Goal: Check status

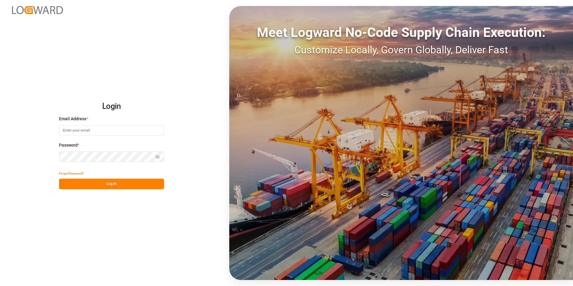
click at [127, 103] on input at bounding box center [111, 130] width 105 height 10
type input "[EMAIL_ADDRESS][DOMAIN_NAME]"
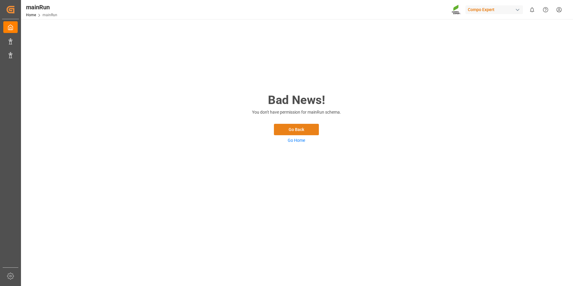
click at [224, 103] on button "Go Back" at bounding box center [296, 129] width 45 height 11
click at [224, 103] on link "Go Home" at bounding box center [296, 140] width 17 height 5
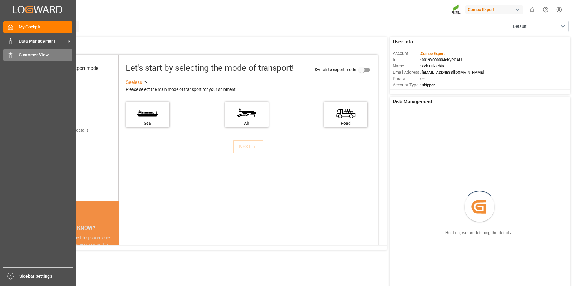
click at [17, 54] on div "Customer View Customer View" at bounding box center [37, 55] width 69 height 12
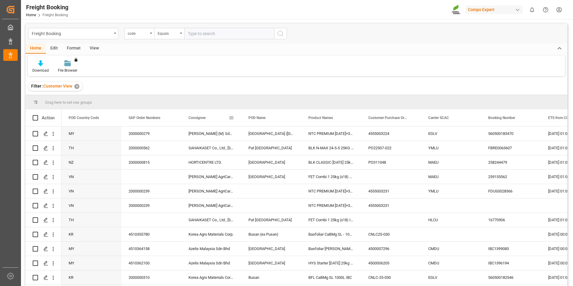
click at [224, 103] on span at bounding box center [231, 117] width 5 height 5
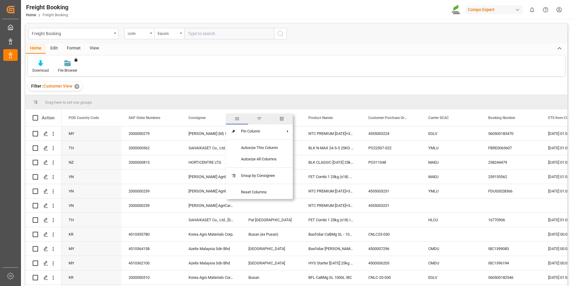
click at [224, 103] on span "filter" at bounding box center [259, 118] width 5 height 5
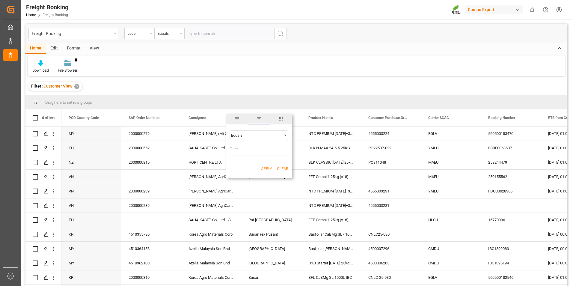
click at [224, 103] on div "Equals" at bounding box center [256, 135] width 50 height 4
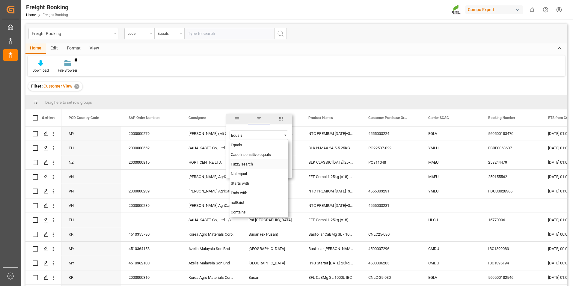
click at [224, 103] on span "Fuzzy search" at bounding box center [242, 164] width 22 height 4
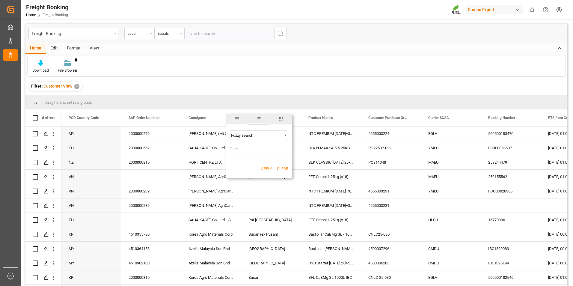
click at [224, 103] on input "Filter Value" at bounding box center [259, 150] width 59 height 12
type input "[PERSON_NAME]"
click at [224, 103] on button "Apply" at bounding box center [266, 169] width 11 height 6
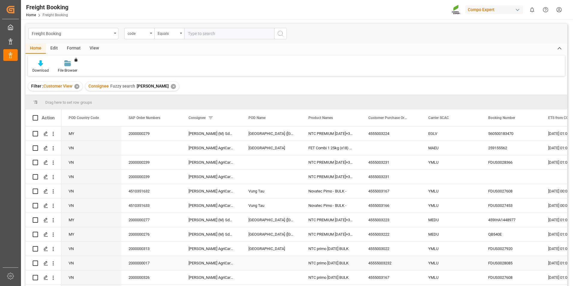
scroll to position [30, 0]
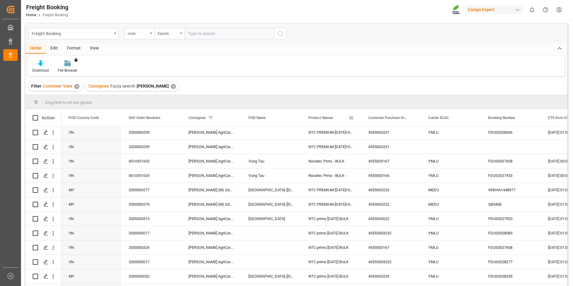
click at [224, 103] on span at bounding box center [351, 117] width 5 height 5
click at [224, 103] on div "Equals" at bounding box center [376, 135] width 50 height 4
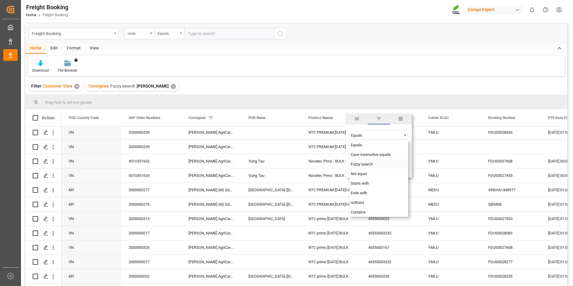
click at [224, 103] on span "Fuzzy search" at bounding box center [362, 164] width 22 height 4
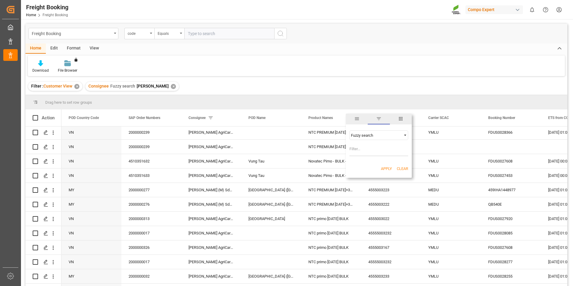
click at [224, 103] on input "Filter Value" at bounding box center [379, 150] width 59 height 12
type input "ntc premium"
click at [224, 103] on button "Apply" at bounding box center [386, 169] width 11 height 6
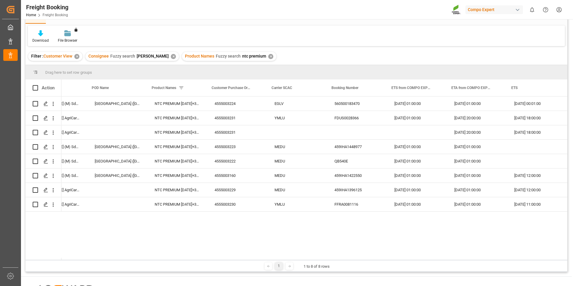
scroll to position [0, 125]
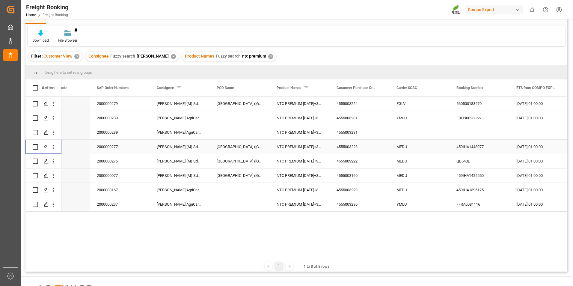
click at [36, 103] on input "Press Space to toggle row selection (unchecked)" at bounding box center [35, 146] width 5 height 5
checkbox input "true"
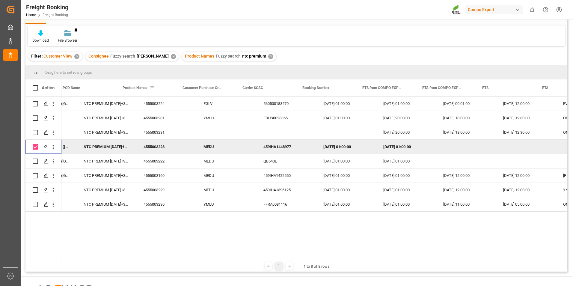
scroll to position [0, 239]
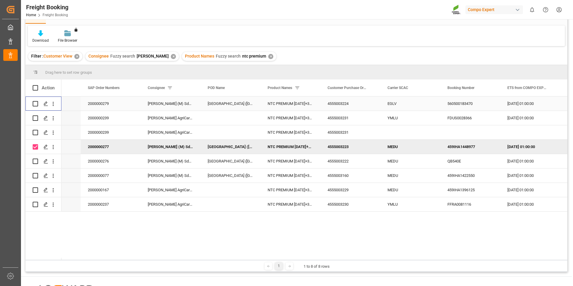
click at [36, 103] on input "Press Space to toggle row selection (unchecked)" at bounding box center [35, 103] width 5 height 5
checkbox input "true"
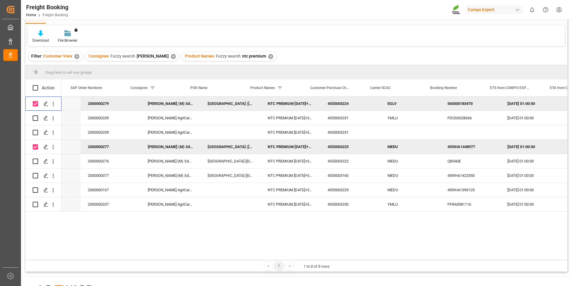
scroll to position [0, 112]
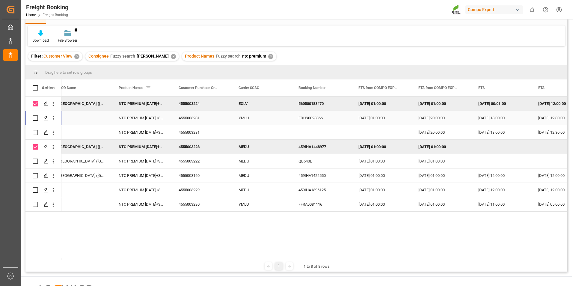
click at [36, 103] on input "Press Space to toggle row selection (unchecked)" at bounding box center [35, 117] width 5 height 5
checkbox input "true"
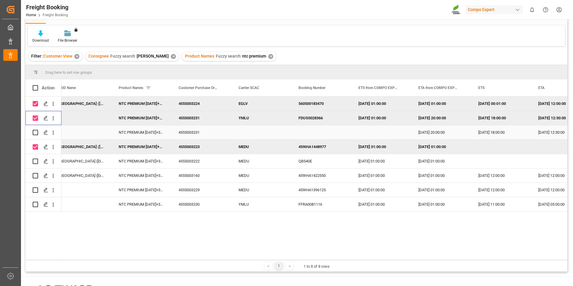
click at [34, 103] on input "Press Space to toggle row selection (unchecked)" at bounding box center [35, 132] width 5 height 5
checkbox input "true"
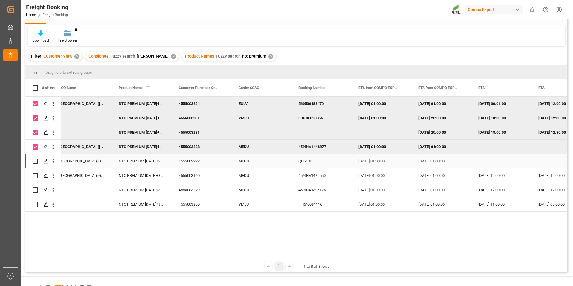
click at [35, 103] on div "Press SPACE to select this row." at bounding box center [35, 161] width 5 height 14
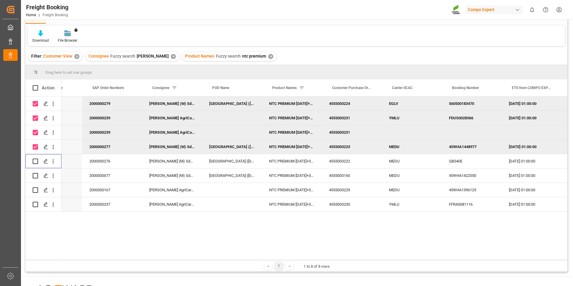
scroll to position [0, 36]
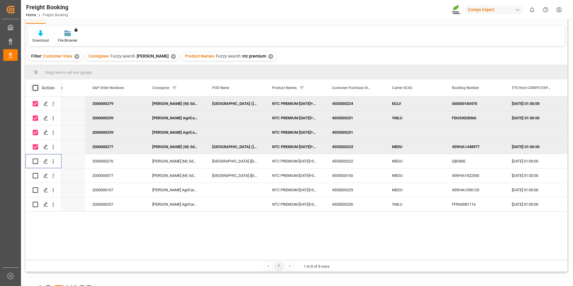
click at [35, 89] on span at bounding box center [35, 87] width 5 height 5
click at [37, 85] on input "checkbox" at bounding box center [37, 85] width 0 height 0
checkbox input "true"
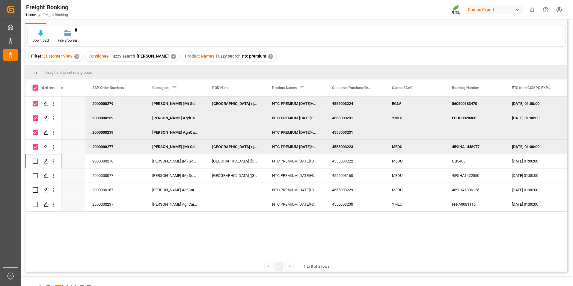
checkbox input "true"
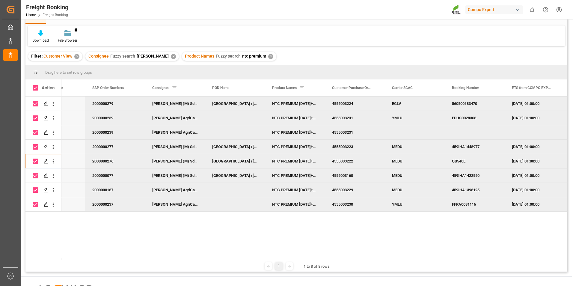
click at [35, 89] on span at bounding box center [35, 87] width 5 height 5
click at [37, 85] on input "checkbox" at bounding box center [37, 85] width 0 height 0
checkbox input "false"
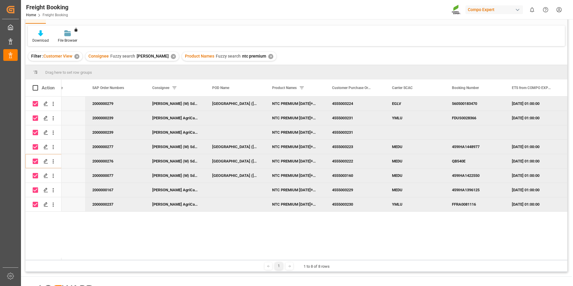
checkbox input "false"
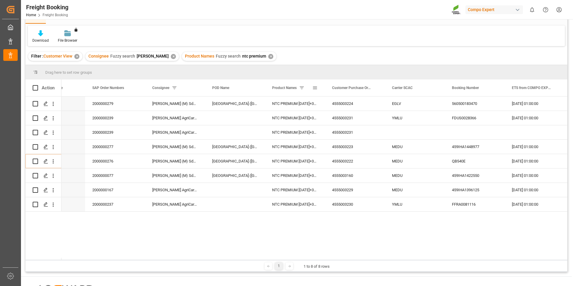
click at [224, 88] on span at bounding box center [301, 87] width 5 height 5
click at [224, 88] on span at bounding box center [314, 87] width 5 height 5
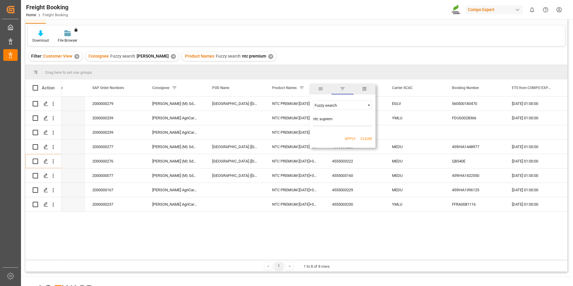
type input "ntc suprem"
click at [224, 103] on button "Apply" at bounding box center [350, 139] width 11 height 6
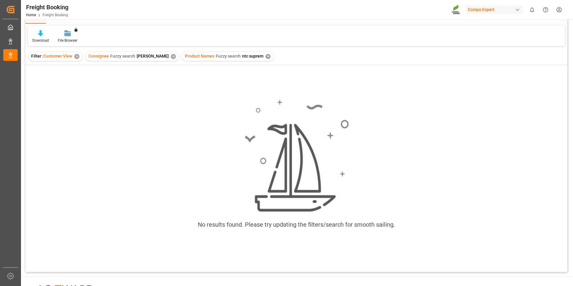
click at [224, 56] on div "✕" at bounding box center [268, 56] width 5 height 5
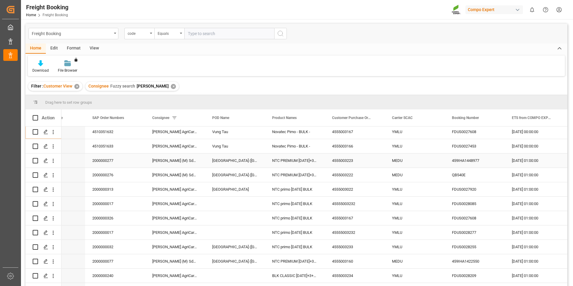
scroll to position [60, 0]
click at [224, 103] on span at bounding box center [255, 117] width 5 height 5
click at [224, 100] on div "Drag here to set row groups" at bounding box center [296, 102] width 542 height 14
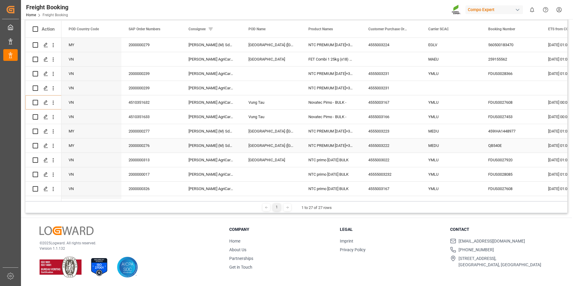
scroll to position [39, 0]
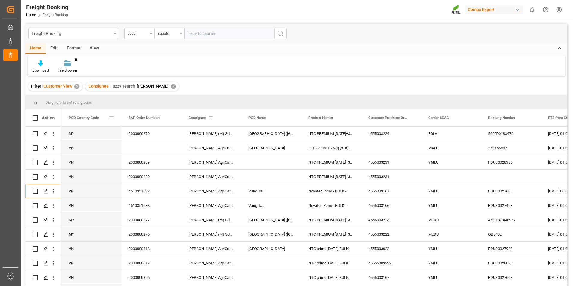
click at [112, 103] on span at bounding box center [111, 117] width 5 height 5
click at [143, 103] on div "Equals" at bounding box center [136, 135] width 50 height 4
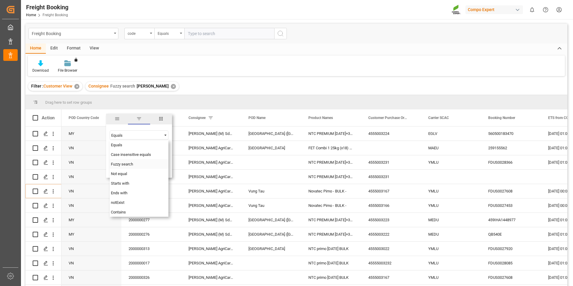
click at [125, 103] on div "Fuzzy search" at bounding box center [139, 164] width 59 height 10
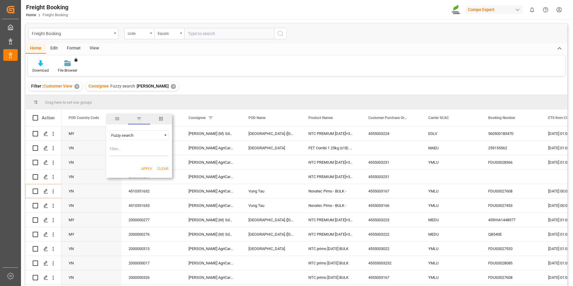
click at [122, 103] on input "Filter Value" at bounding box center [139, 150] width 59 height 12
type input "vn"
click at [148, 103] on button "Apply" at bounding box center [146, 169] width 11 height 6
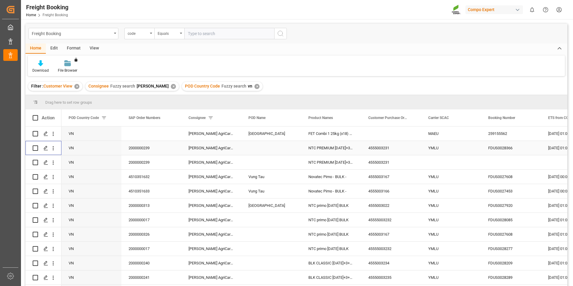
click at [34, 103] on input "Press Space to toggle row selection (unchecked)" at bounding box center [35, 147] width 5 height 5
checkbox input "true"
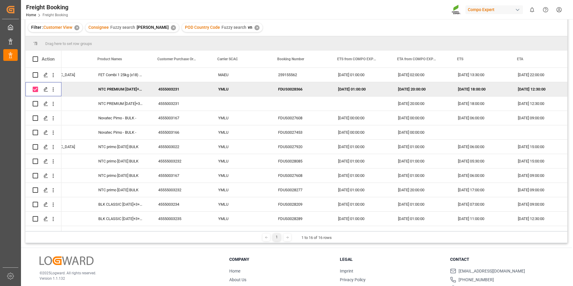
scroll to position [0, 212]
click at [35, 103] on input "Press Space to toggle row selection (unchecked)" at bounding box center [35, 103] width 5 height 5
checkbox input "true"
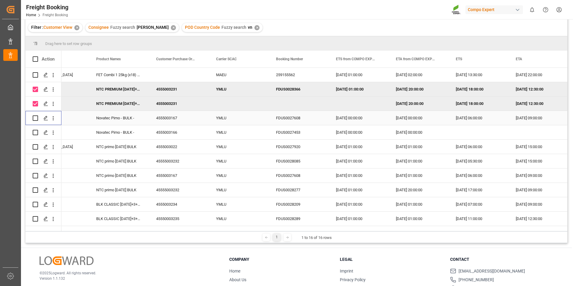
click at [34, 103] on input "Press Space to toggle row selection (unchecked)" at bounding box center [35, 117] width 5 height 5
checkbox input "true"
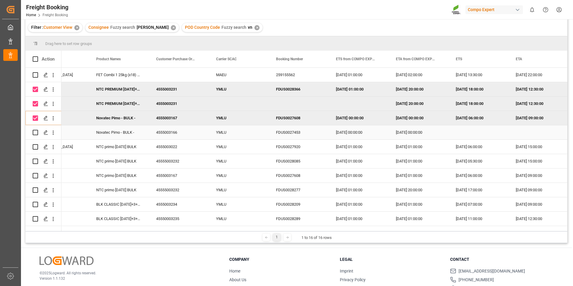
click at [35, 103] on input "Press Space to toggle row selection (unchecked)" at bounding box center [35, 132] width 5 height 5
checkbox input "true"
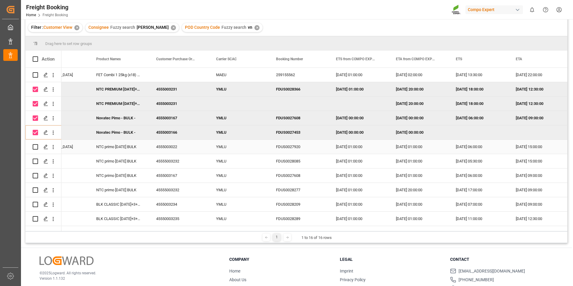
click at [34, 103] on input "Press Space to toggle row selection (unchecked)" at bounding box center [35, 146] width 5 height 5
checkbox input "true"
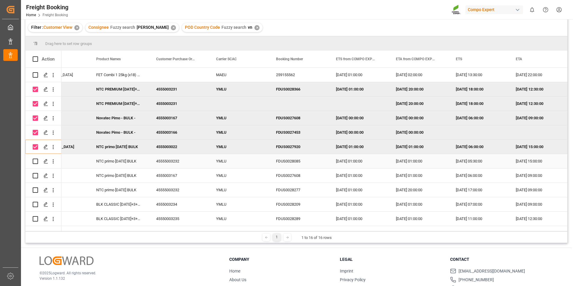
click at [34, 103] on input "Press Space to toggle row selection (unchecked)" at bounding box center [35, 161] width 5 height 5
checkbox input "true"
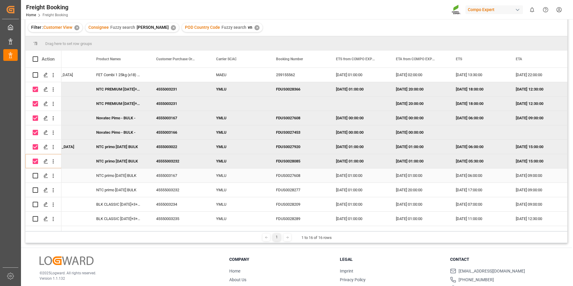
click at [36, 103] on div "Press SPACE to select this row." at bounding box center [35, 176] width 5 height 14
click at [36, 103] on input "Press Space to toggle row selection (unchecked)" at bounding box center [35, 175] width 5 height 5
checkbox input "true"
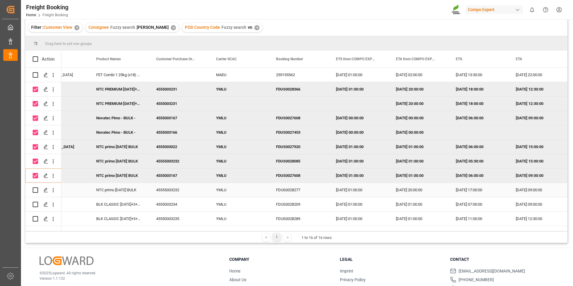
click at [34, 103] on input "Press Space to toggle row selection (unchecked)" at bounding box center [35, 189] width 5 height 5
checkbox input "true"
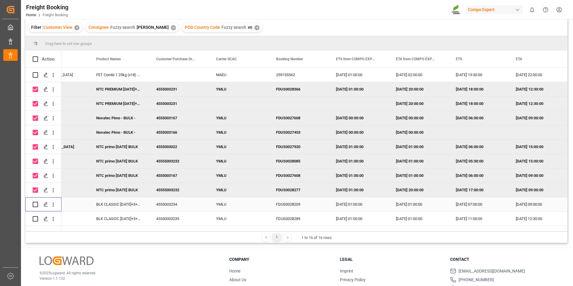
click at [36, 103] on input "Press Space to toggle row selection (unchecked)" at bounding box center [35, 204] width 5 height 5
checkbox input "true"
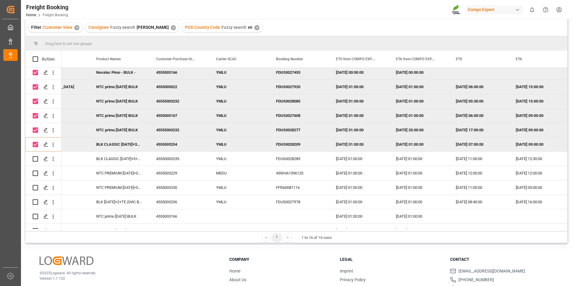
scroll to position [71, 0]
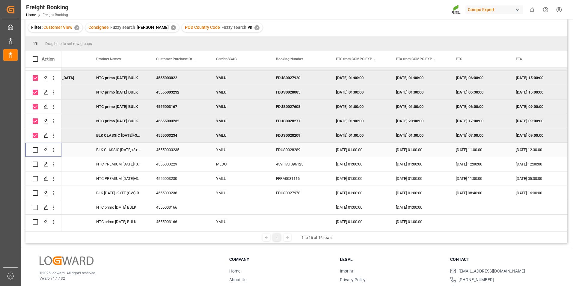
click at [35, 103] on input "Press Space to toggle row selection (unchecked)" at bounding box center [35, 149] width 5 height 5
checkbox input "true"
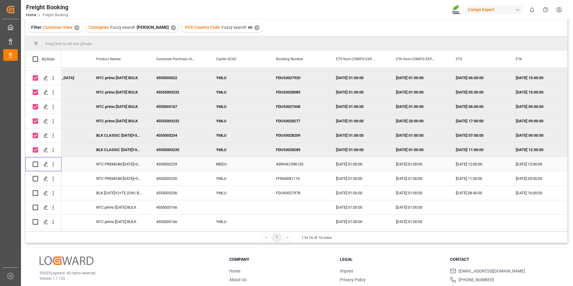
click at [35, 103] on input "Press Space to toggle row selection (unchecked)" at bounding box center [35, 164] width 5 height 5
checkbox input "true"
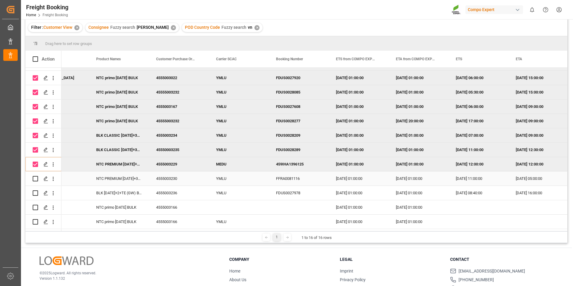
click at [36, 103] on input "Press Space to toggle row selection (unchecked)" at bounding box center [35, 178] width 5 height 5
checkbox input "true"
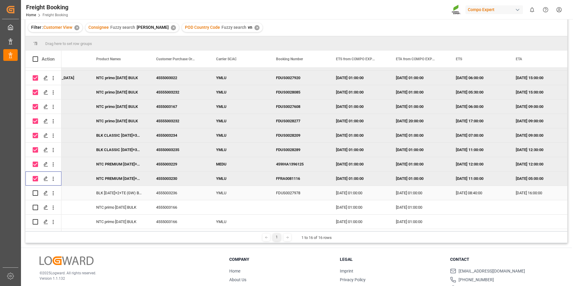
click at [35, 103] on input "Press Space to toggle row selection (unchecked)" at bounding box center [35, 192] width 5 height 5
checkbox input "true"
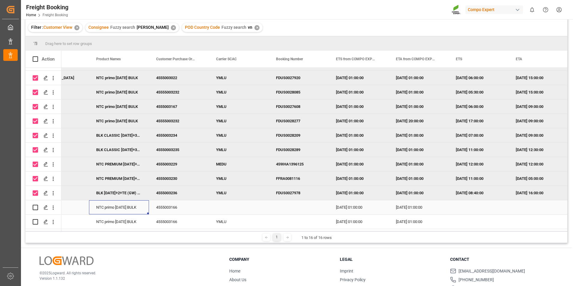
click at [145, 103] on div "NTC primo [DATE] BULK" at bounding box center [119, 207] width 60 height 14
click at [35, 103] on input "Press Space to toggle row selection (unchecked)" at bounding box center [35, 207] width 5 height 5
checkbox input "true"
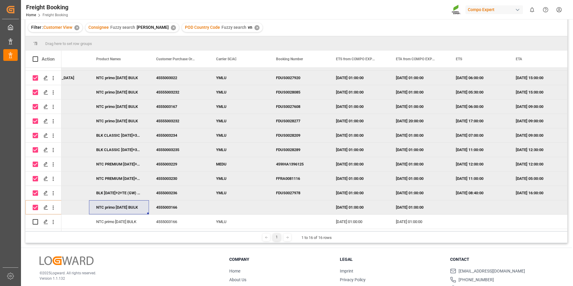
scroll to position [89, 0]
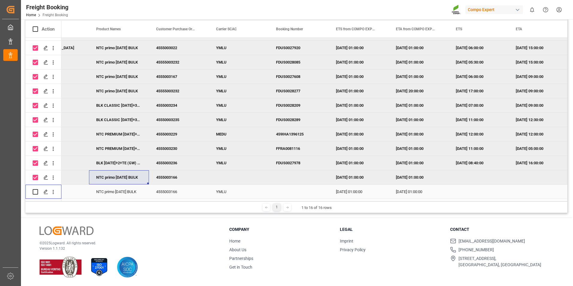
click at [35, 103] on input "Press Space to toggle row selection (unchecked)" at bounding box center [35, 191] width 5 height 5
checkbox input "true"
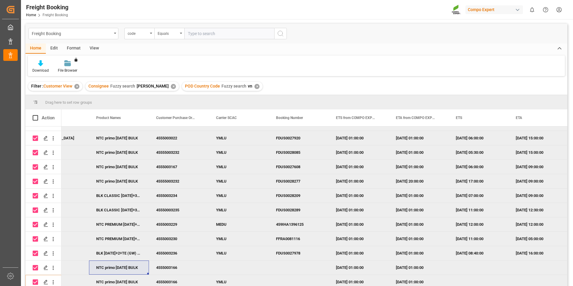
scroll to position [71, 0]
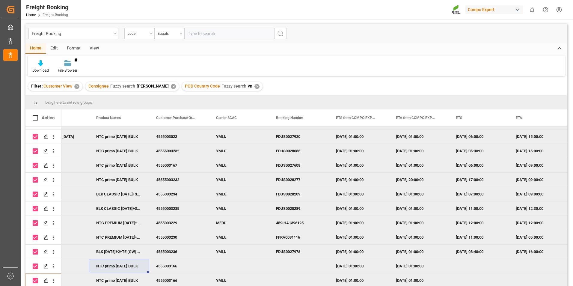
click at [224, 87] on div "✕" at bounding box center [257, 86] width 5 height 5
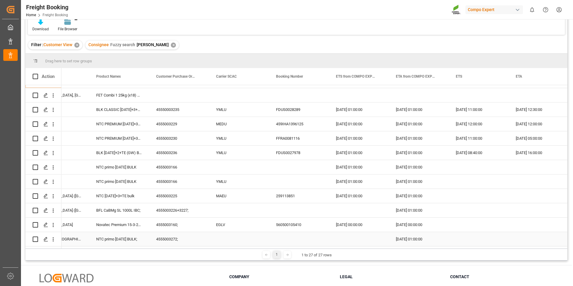
scroll to position [89, 0]
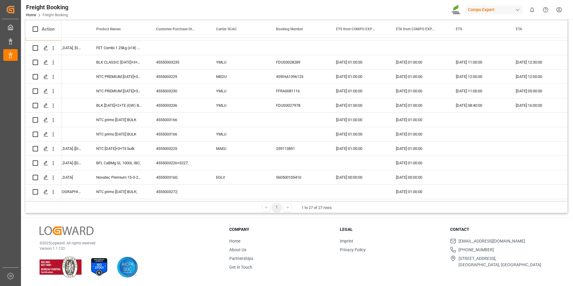
drag, startPoint x: 198, startPoint y: 201, endPoint x: 210, endPoint y: 200, distance: 12.1
click at [168, 103] on div "Drag here to set row groups Drag here to set column labels Action Consignee POD…" at bounding box center [296, 109] width 542 height 207
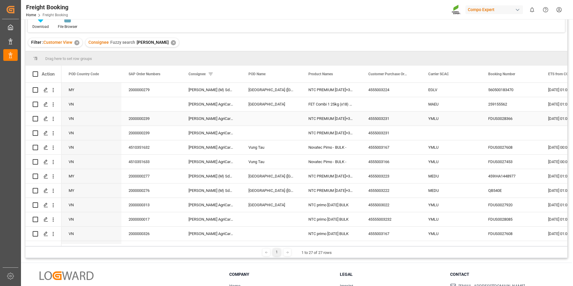
scroll to position [0, 0]
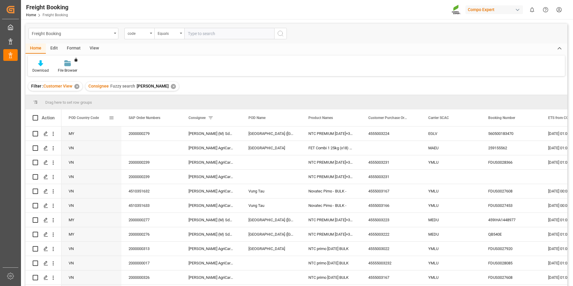
click at [111, 103] on span at bounding box center [111, 117] width 5 height 5
click at [125, 103] on div "Equals" at bounding box center [136, 135] width 50 height 4
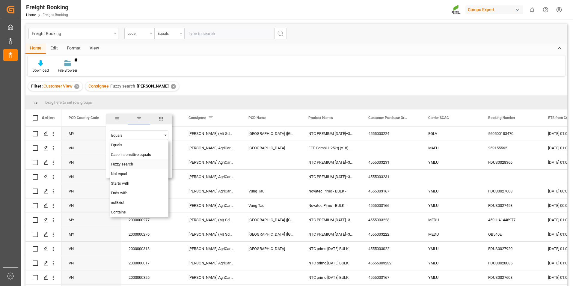
click at [120, 103] on span "Fuzzy search" at bounding box center [122, 164] width 22 height 4
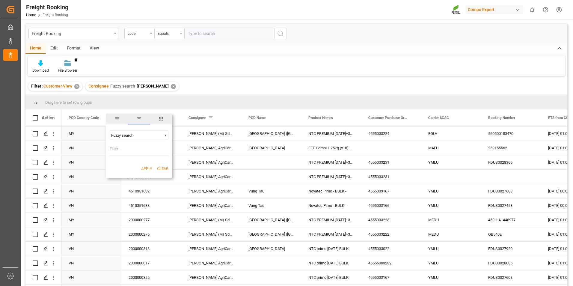
click at [118, 103] on input "Filter Value" at bounding box center [139, 150] width 59 height 12
type input "id"
click at [145, 103] on button "Apply" at bounding box center [146, 169] width 11 height 6
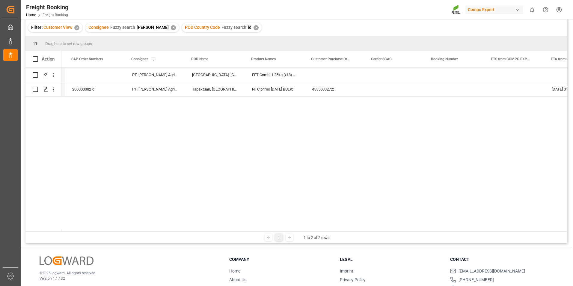
scroll to position [0, 58]
click at [104, 59] on span at bounding box center [103, 58] width 5 height 5
click at [102, 59] on span at bounding box center [103, 58] width 5 height 5
click at [112, 60] on span at bounding box center [111, 58] width 5 height 5
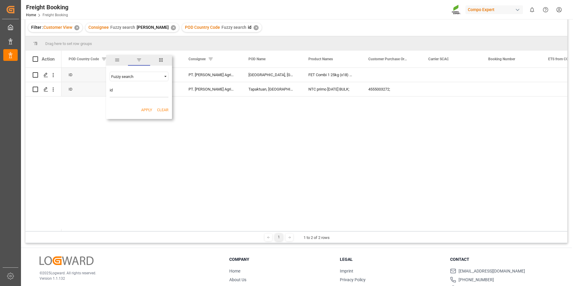
type input "i"
type input "my"
click at [145, 103] on button "Apply" at bounding box center [146, 110] width 11 height 6
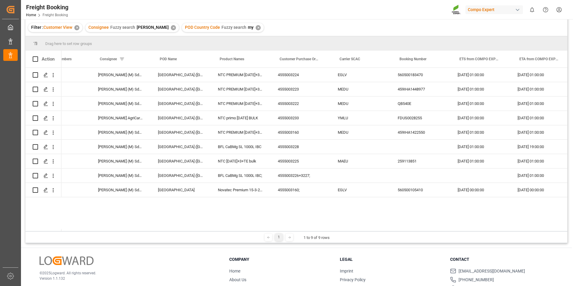
scroll to position [0, 86]
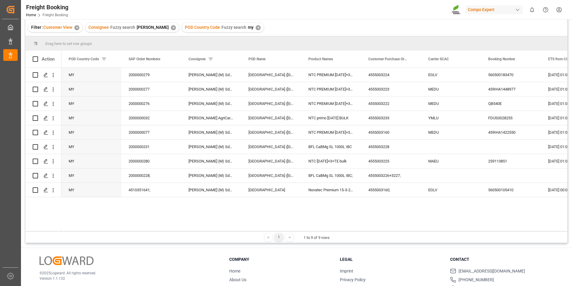
click at [171, 27] on div "✕" at bounding box center [173, 27] width 5 height 5
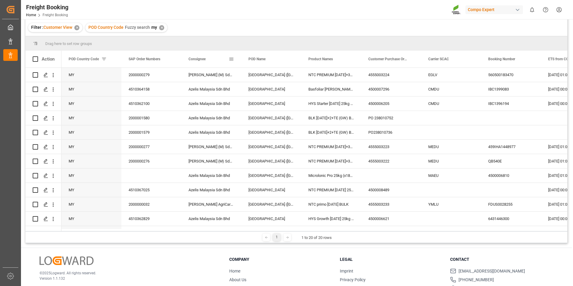
click at [224, 58] on div "Consignee" at bounding box center [211, 59] width 60 height 17
click at [224, 59] on span at bounding box center [231, 58] width 5 height 5
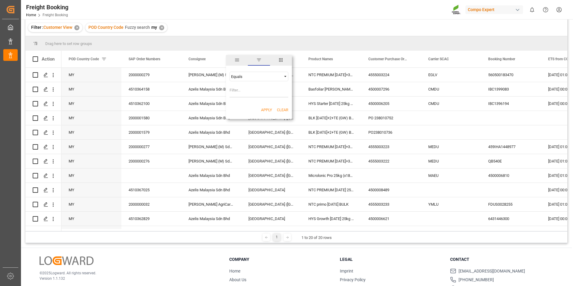
click at [224, 73] on div "Equals" at bounding box center [259, 77] width 59 height 10
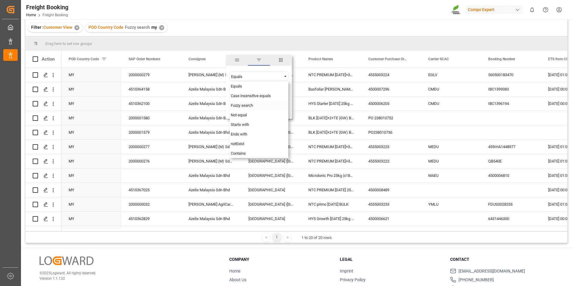
click at [224, 103] on span "Fuzzy search" at bounding box center [242, 105] width 22 height 4
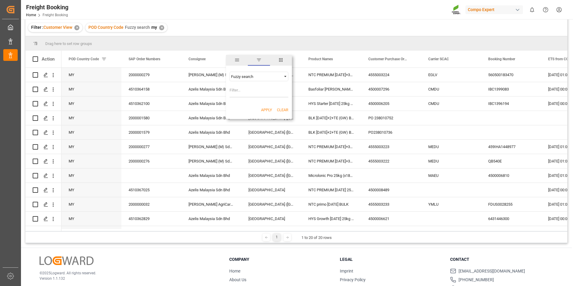
click at [224, 88] on input "Filter Value" at bounding box center [259, 91] width 59 height 12
type input "azelis"
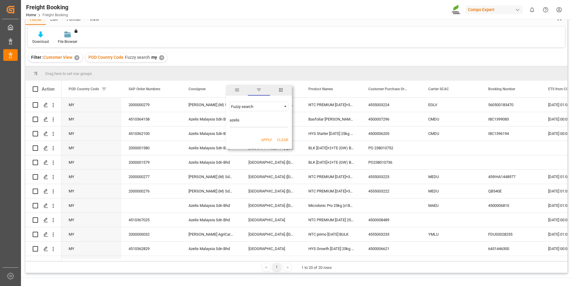
click at [224, 103] on div "Apply Clear" at bounding box center [259, 140] width 66 height 16
click at [224, 103] on button "Apply" at bounding box center [266, 140] width 11 height 6
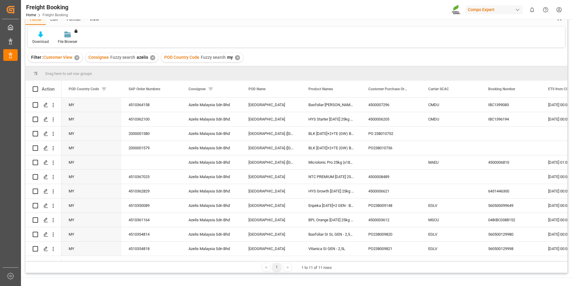
click at [224, 103] on div "1 1 to 11 of 11 rows" at bounding box center [296, 267] width 542 height 12
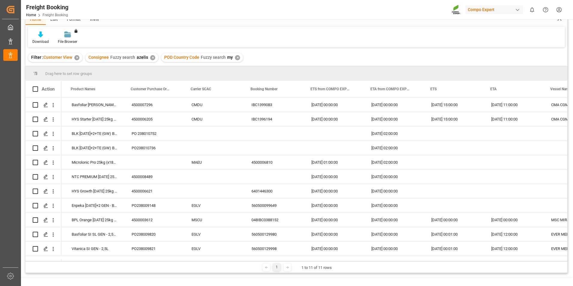
scroll to position [0, 253]
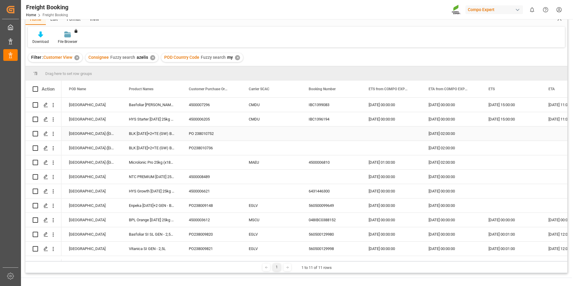
click at [34, 103] on input "Press Space to toggle row selection (unchecked)" at bounding box center [35, 133] width 5 height 5
checkbox input "true"
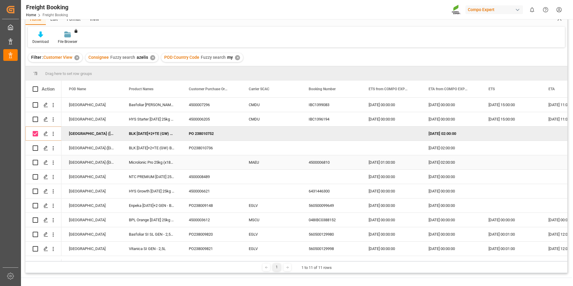
click at [35, 103] on input "Press Space to toggle row selection (unchecked)" at bounding box center [35, 162] width 5 height 5
checkbox input "true"
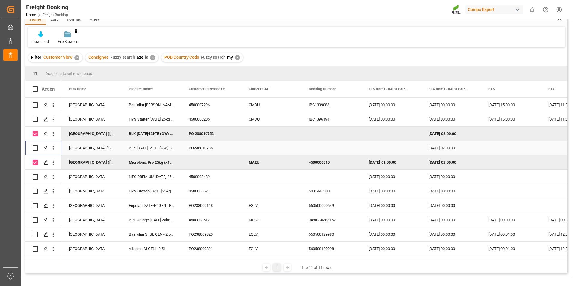
click at [34, 103] on input "Press Space to toggle row selection (unchecked)" at bounding box center [35, 147] width 5 height 5
checkbox input "true"
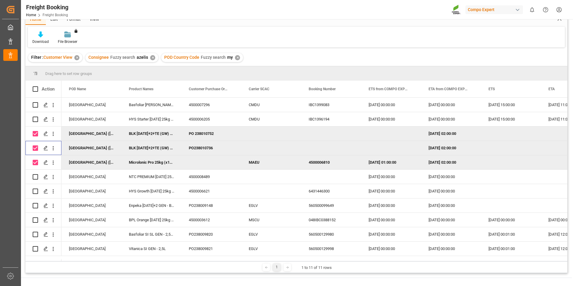
click at [35, 103] on input "Press Space to toggle row selection (checked)" at bounding box center [35, 162] width 5 height 5
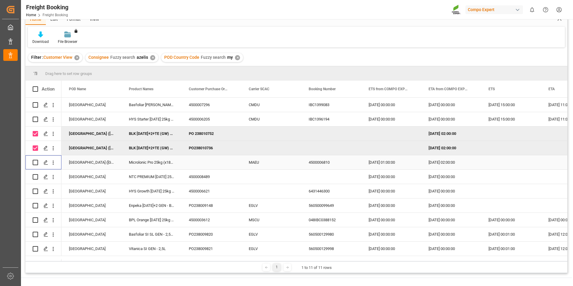
click at [35, 103] on input "Press Space to toggle row selection (unchecked)" at bounding box center [35, 162] width 5 height 5
checkbox input "true"
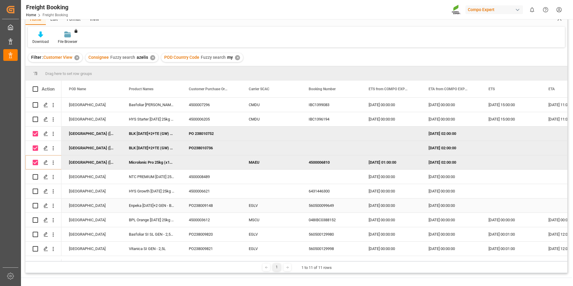
click at [34, 103] on input "Press Space to toggle row selection (unchecked)" at bounding box center [35, 205] width 5 height 5
checkbox input "true"
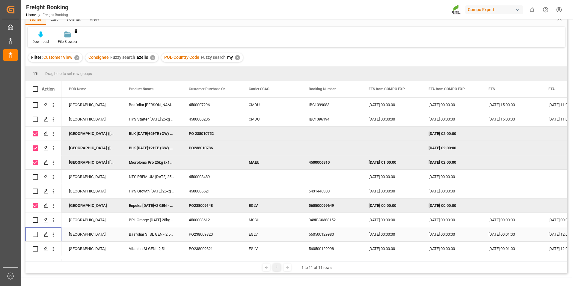
click at [35, 103] on input "Press Space to toggle row selection (unchecked)" at bounding box center [35, 234] width 5 height 5
checkbox input "true"
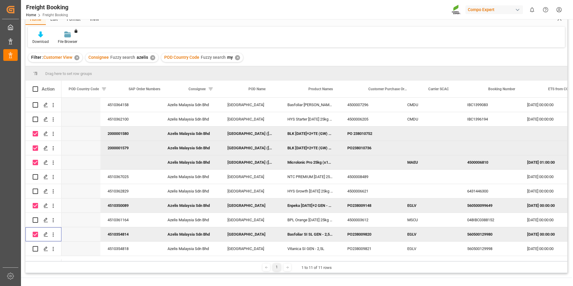
scroll to position [0, 0]
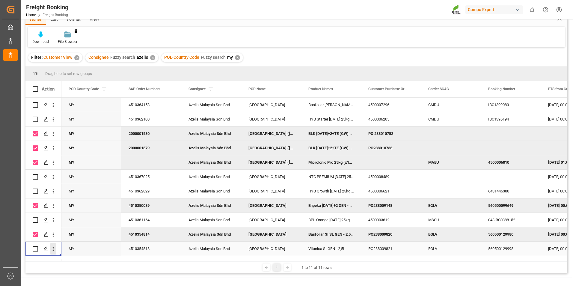
click at [53, 103] on icon "open menu" at bounding box center [53, 249] width 6 height 6
click at [44, 103] on icon "Press SPACE to select this row." at bounding box center [45, 249] width 5 height 5
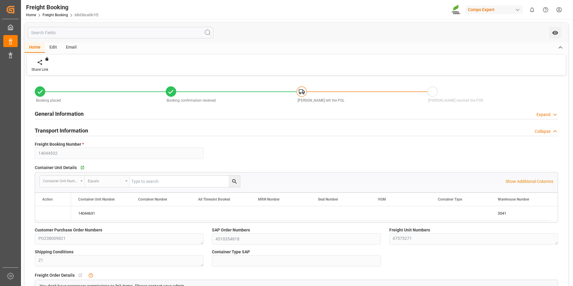
type input "[DATE] 00:00"
type input "[DATE] 00:01"
type input "[DATE] 12:00"
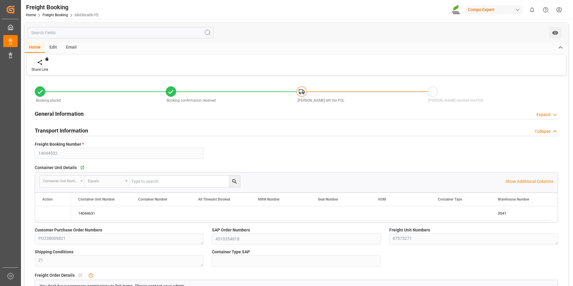
type input "[DATE] 07:52"
type input "[DATE] 08:27"
type input "[DATE] 09:50"
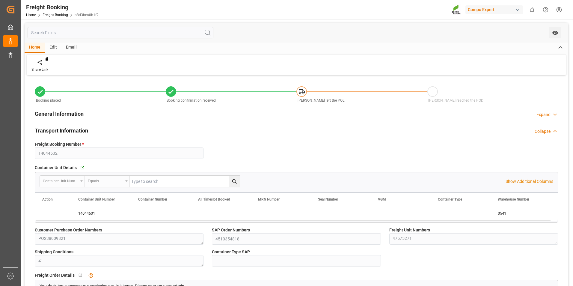
type input "[DATE] 09:50"
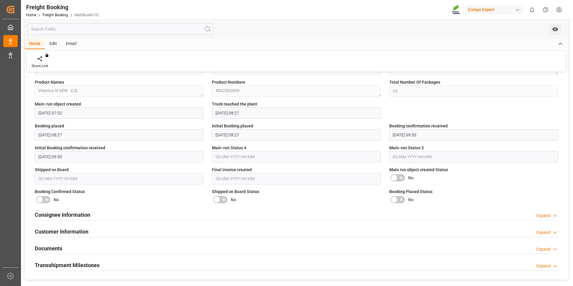
scroll to position [478, 0]
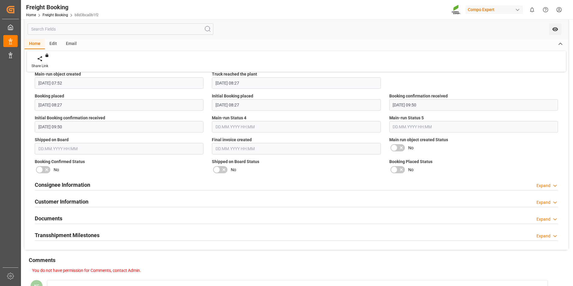
click at [224, 103] on div "Consignee Information Expand" at bounding box center [297, 184] width 524 height 11
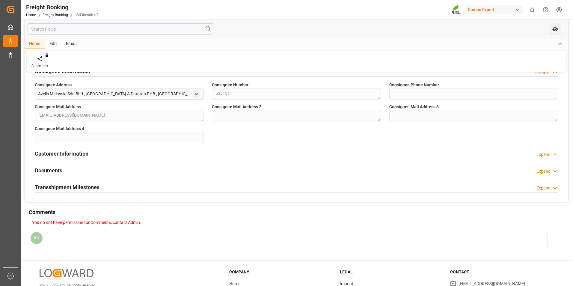
scroll to position [598, 0]
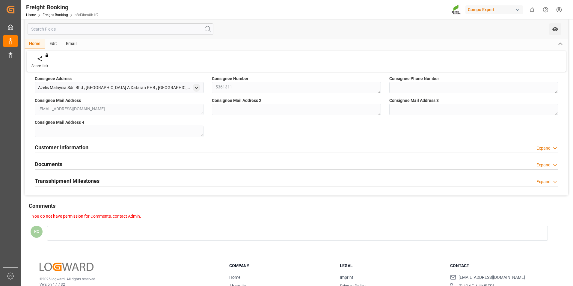
click at [224, 103] on div "Expand" at bounding box center [544, 148] width 14 height 6
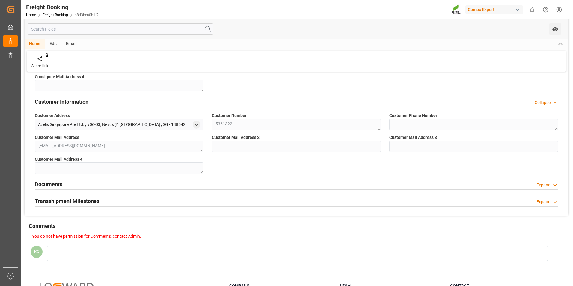
scroll to position [658, 0]
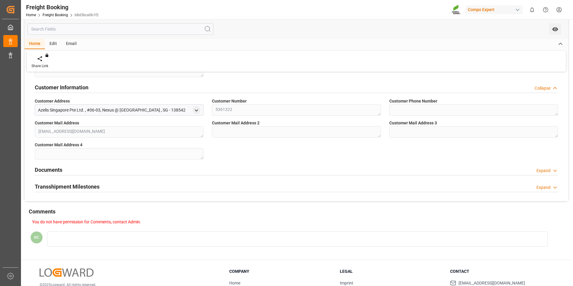
click at [224, 103] on div "Expand" at bounding box center [544, 171] width 14 height 6
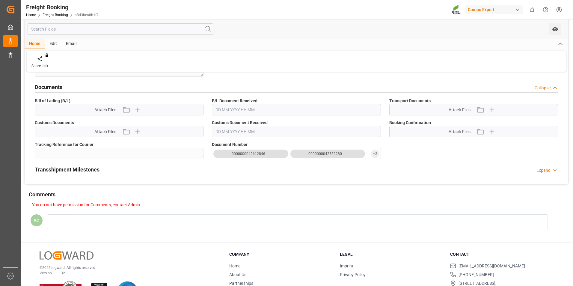
scroll to position [765, 0]
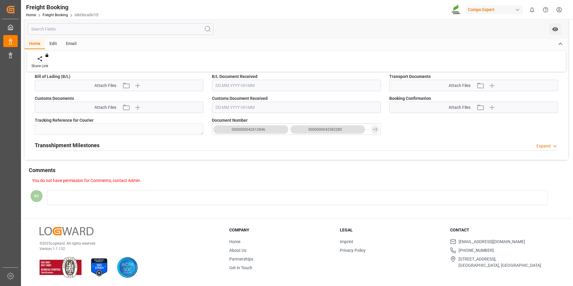
click at [224, 103] on div "Expand" at bounding box center [544, 146] width 14 height 6
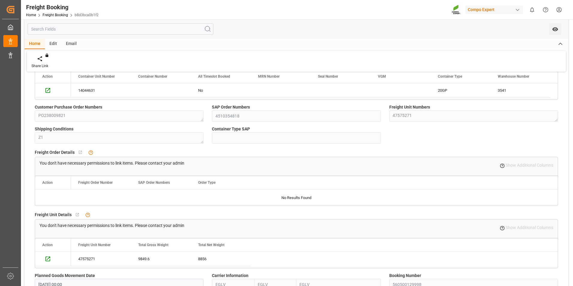
scroll to position [150, 0]
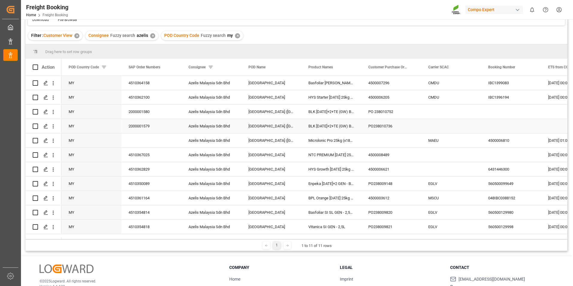
scroll to position [60, 0]
